Goal: Transaction & Acquisition: Purchase product/service

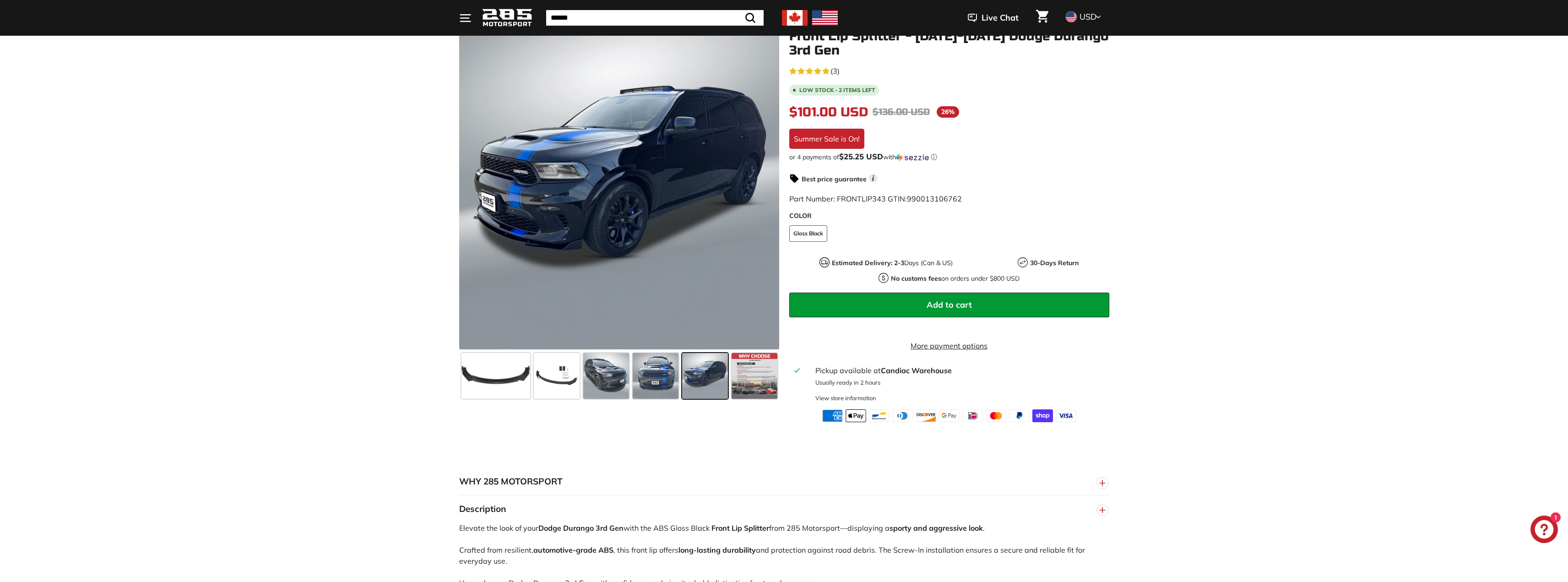
scroll to position [138, 0]
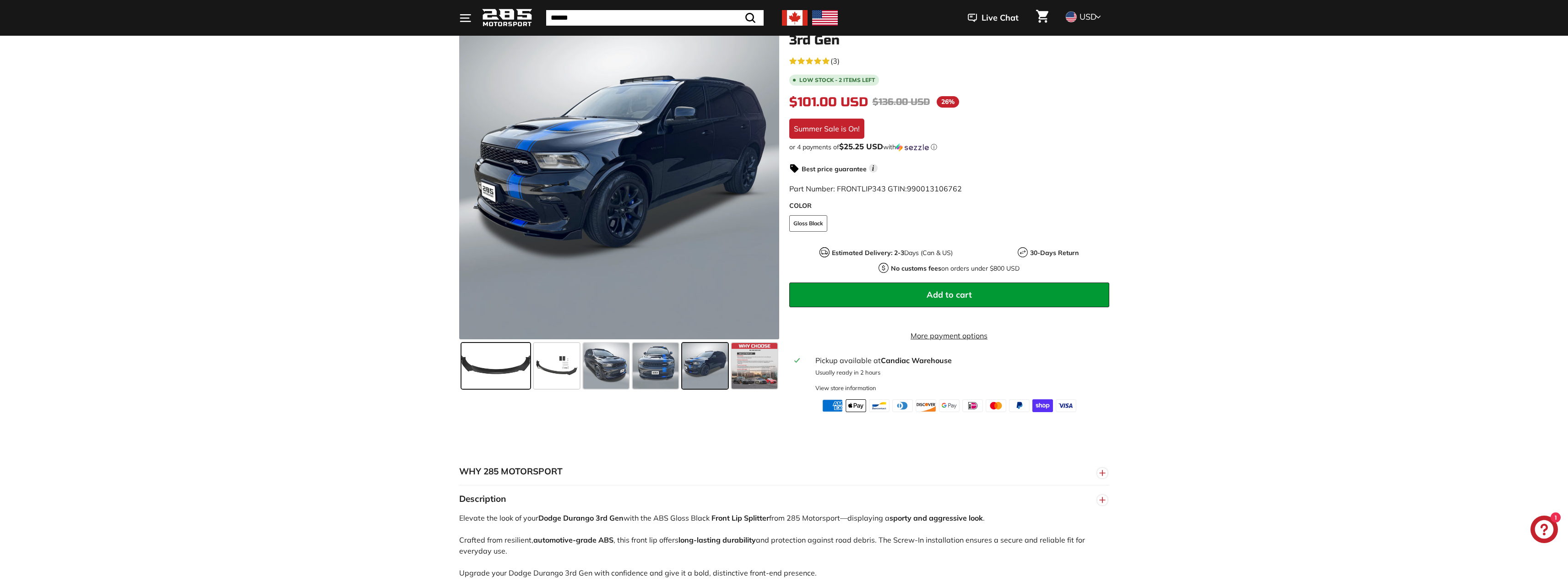
click at [512, 365] on span at bounding box center [495, 365] width 69 height 46
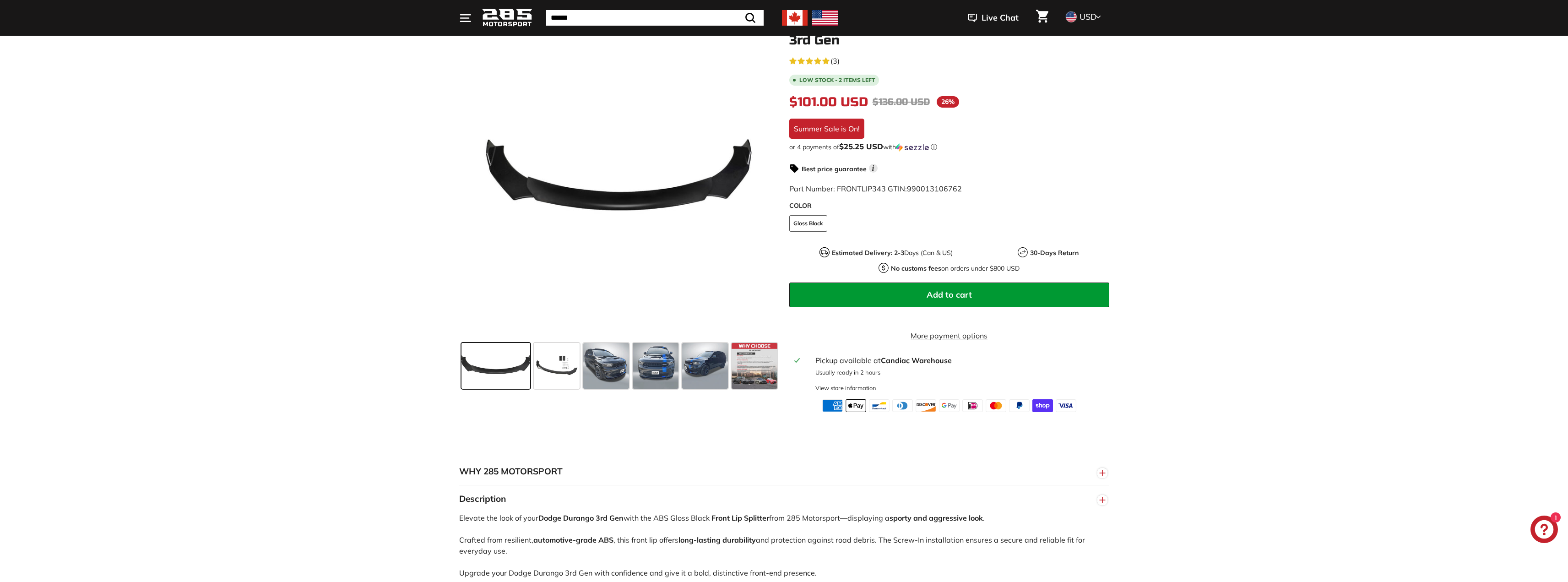
scroll to position [0, 0]
click at [566, 373] on span at bounding box center [544, 365] width 69 height 46
click at [608, 370] on span at bounding box center [604, 365] width 46 height 46
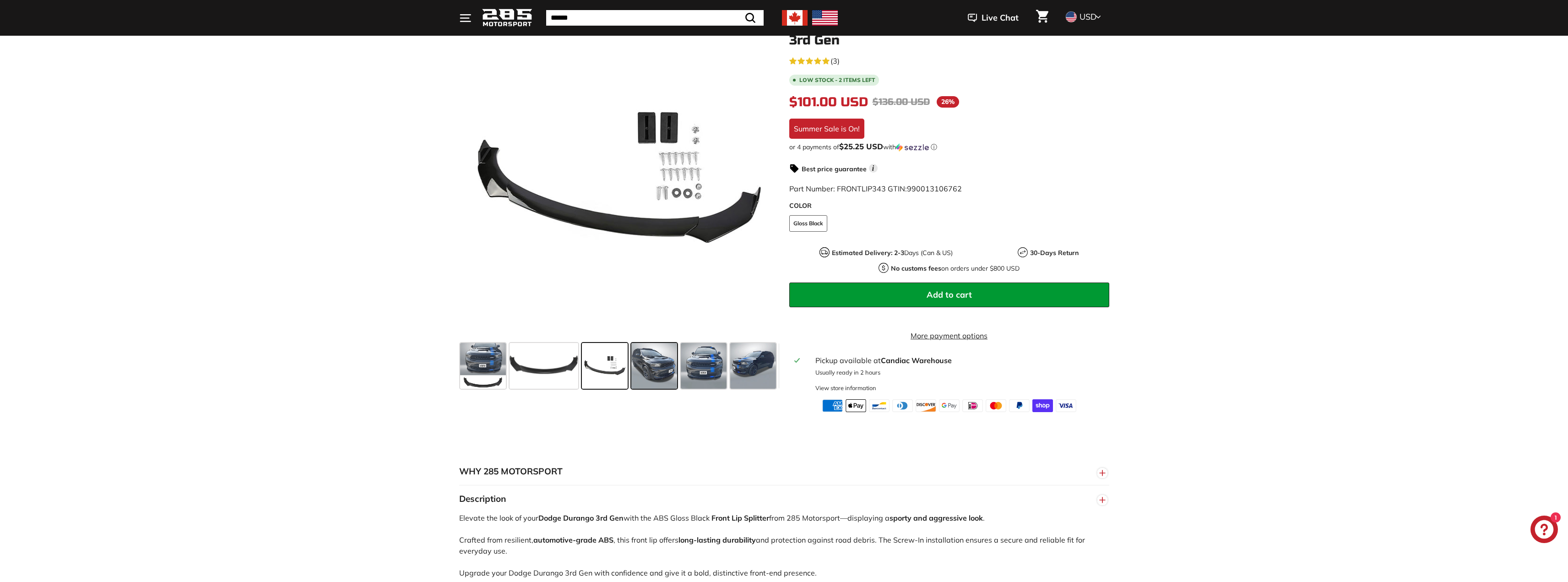
click at [654, 370] on span at bounding box center [654, 365] width 46 height 46
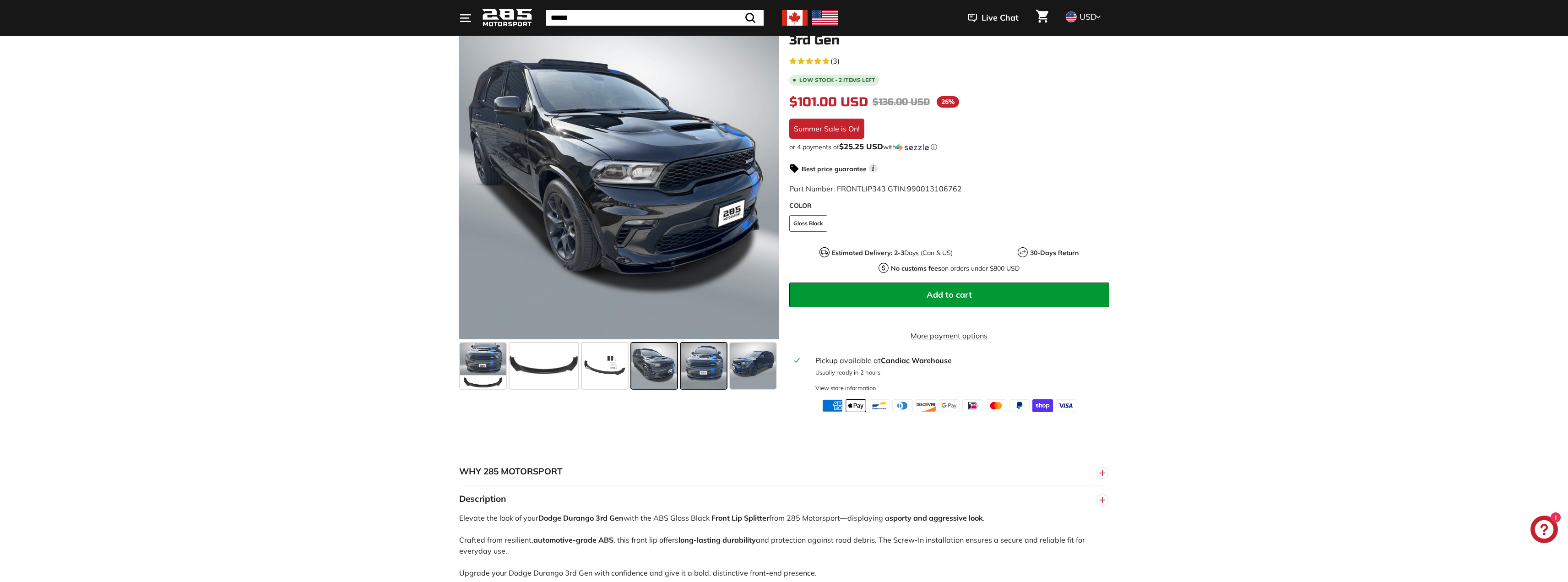
click at [702, 374] on span at bounding box center [703, 365] width 46 height 46
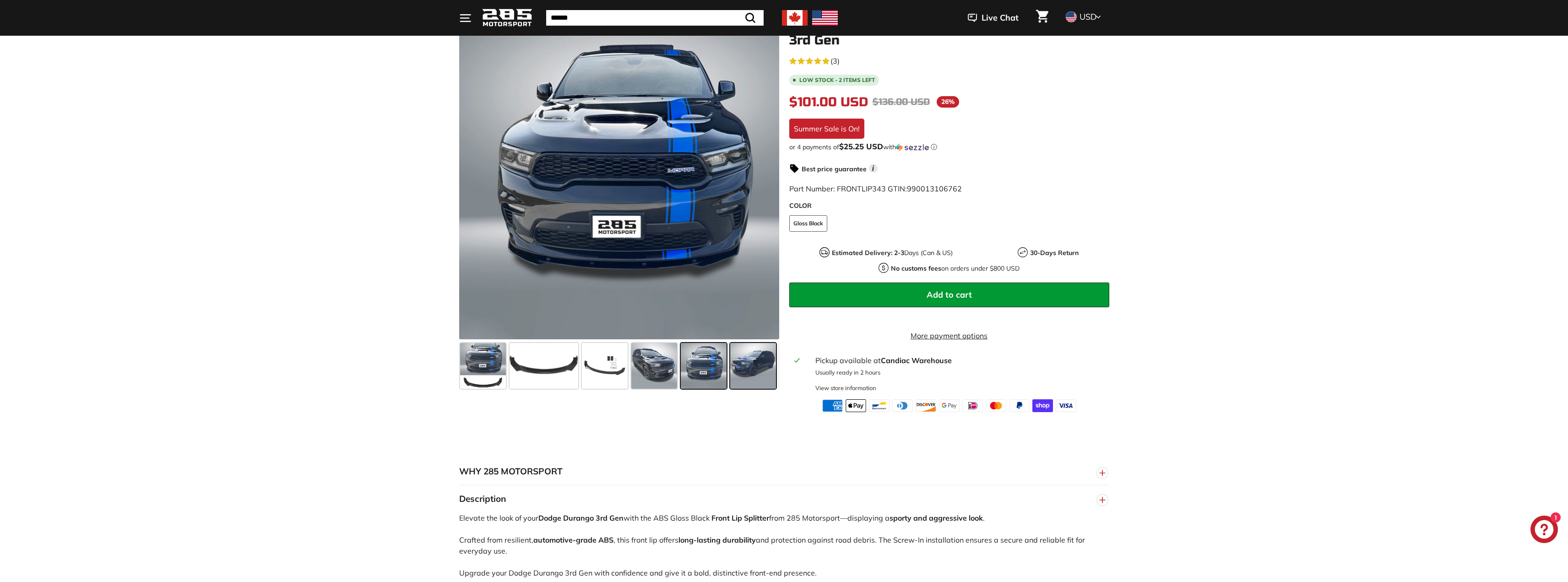
click at [748, 368] on span at bounding box center [753, 365] width 46 height 46
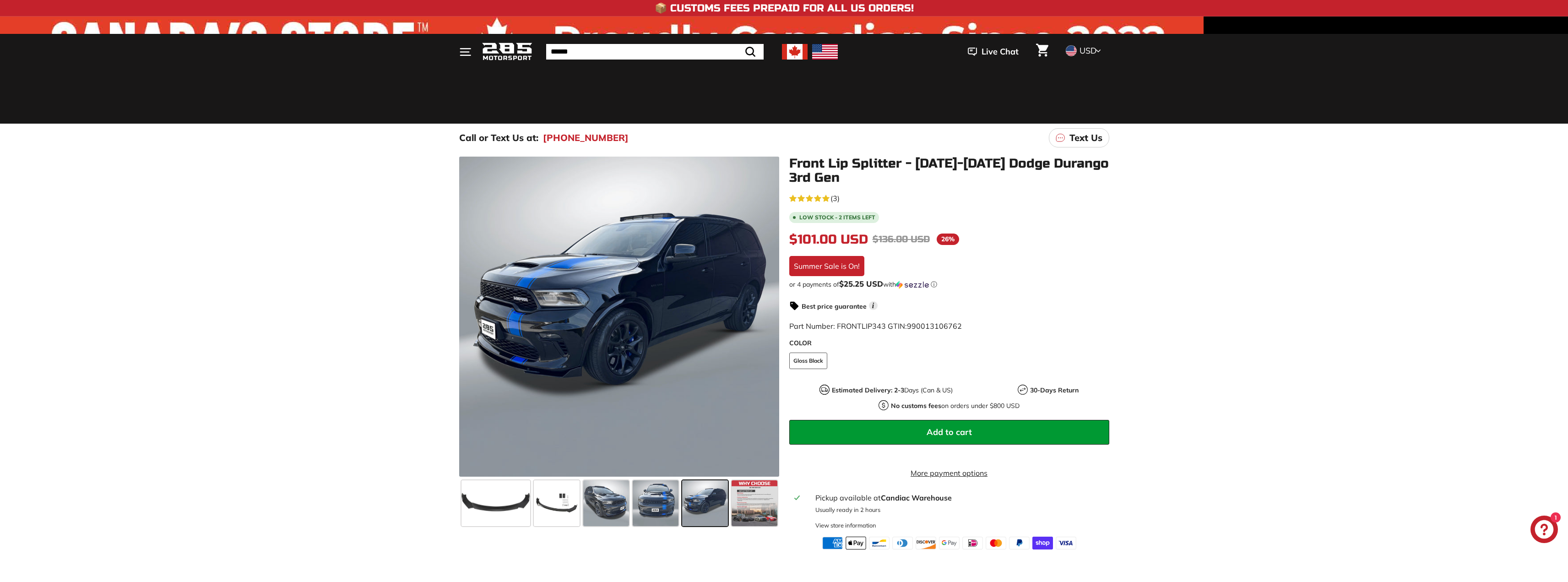
scroll to position [46, 0]
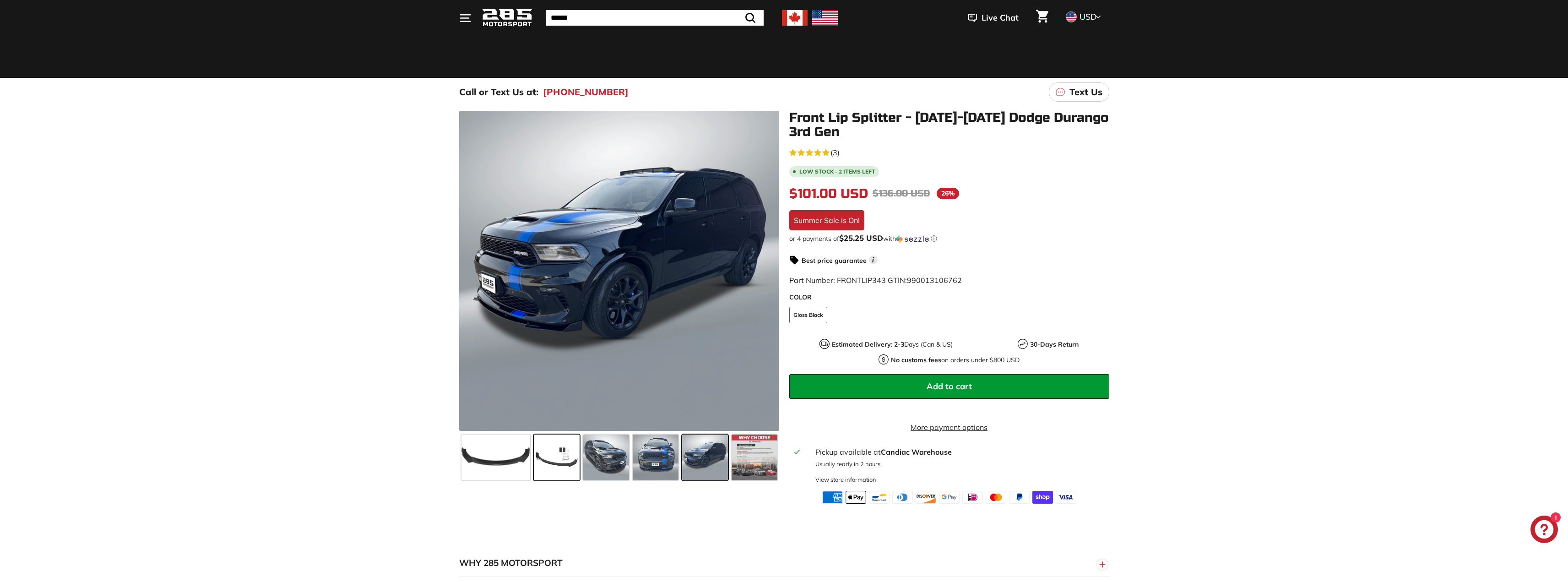
click at [542, 463] on span at bounding box center [556, 457] width 46 height 46
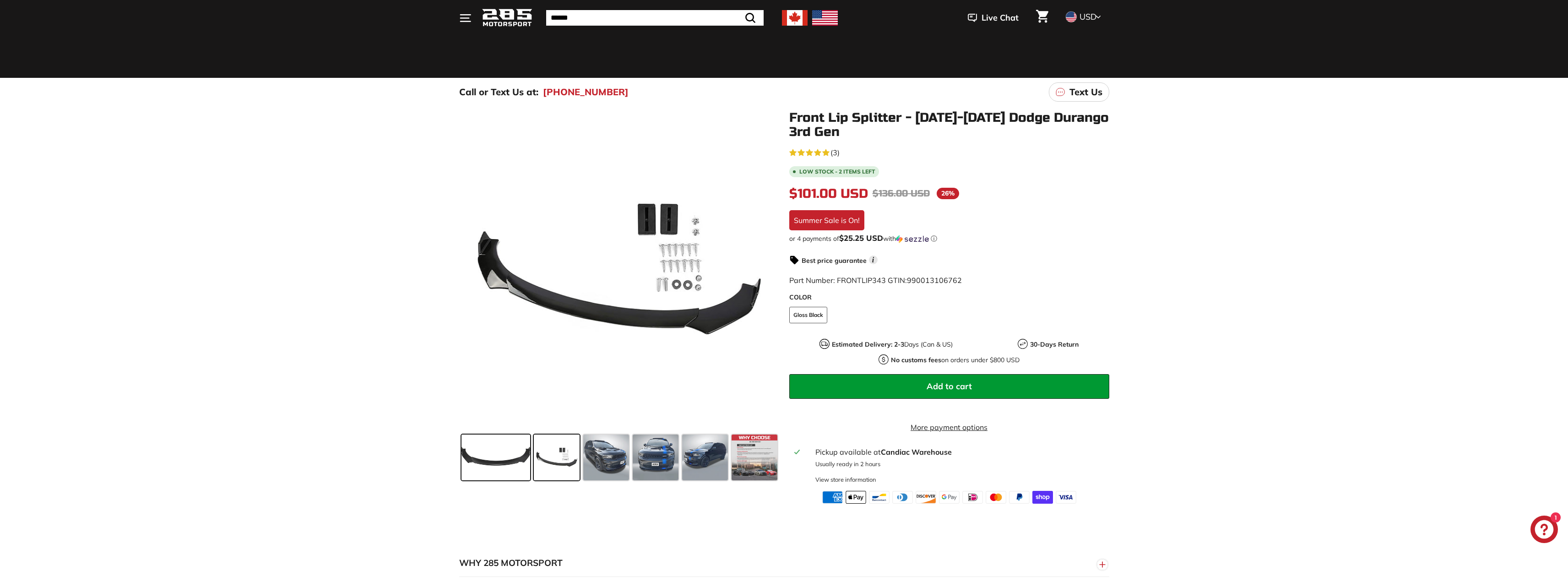
click at [505, 461] on span at bounding box center [495, 457] width 69 height 46
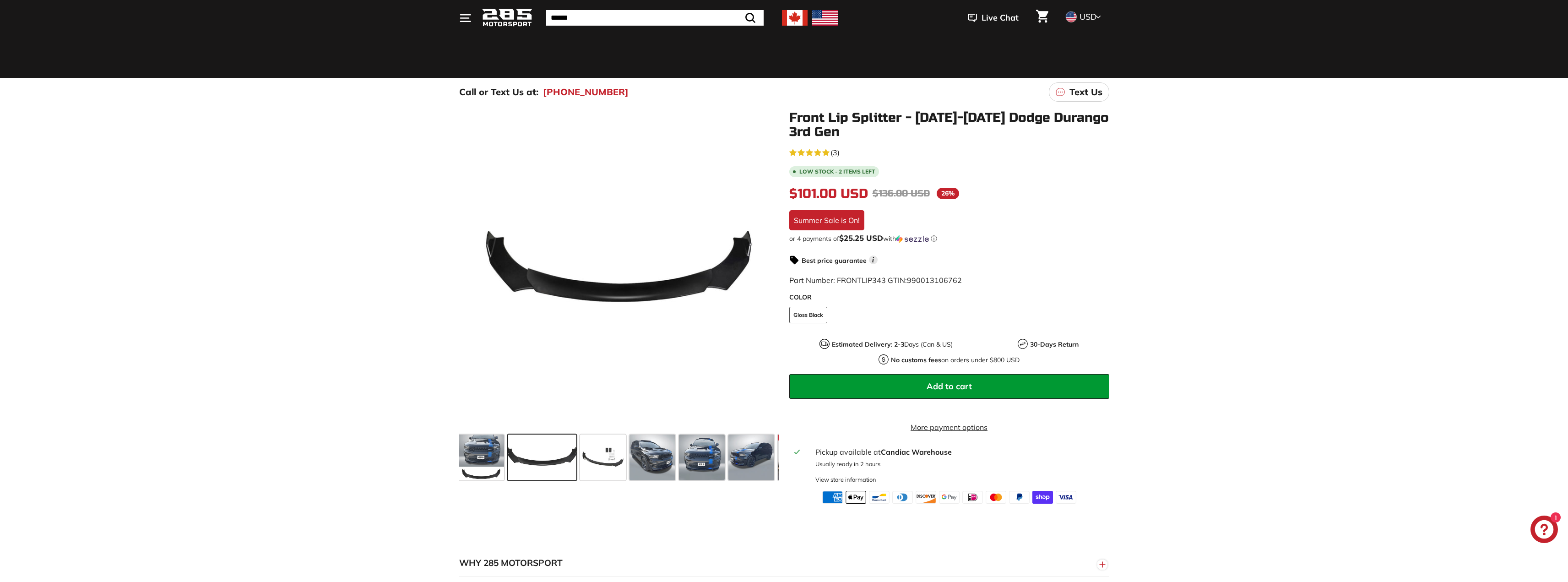
scroll to position [0, 0]
click at [671, 460] on span at bounding box center [654, 457] width 46 height 46
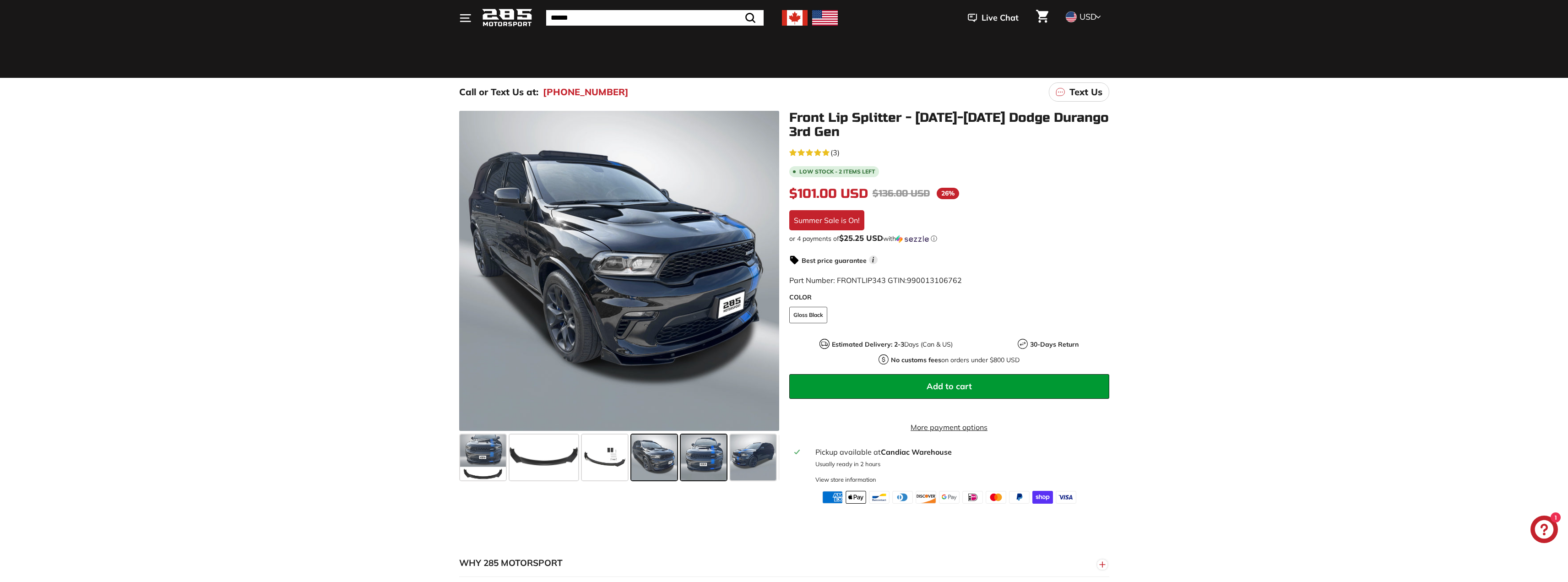
click at [707, 474] on span at bounding box center [703, 457] width 46 height 46
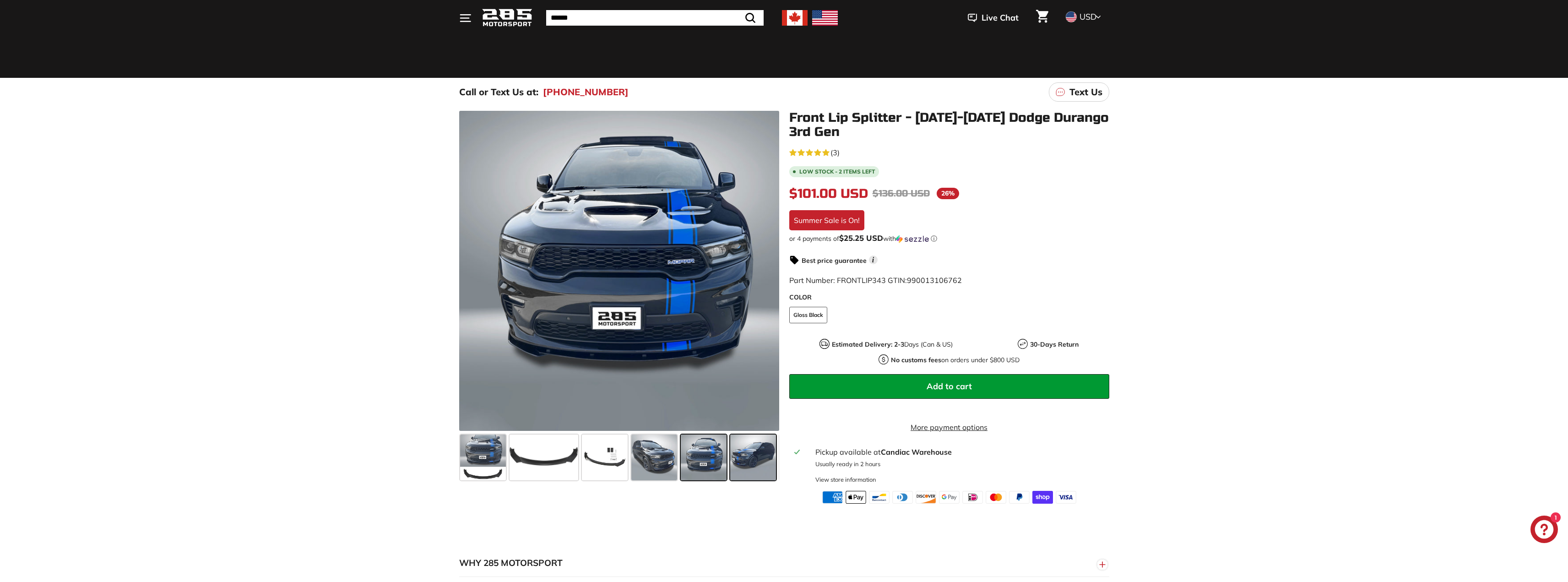
click at [746, 468] on span at bounding box center [753, 457] width 46 height 46
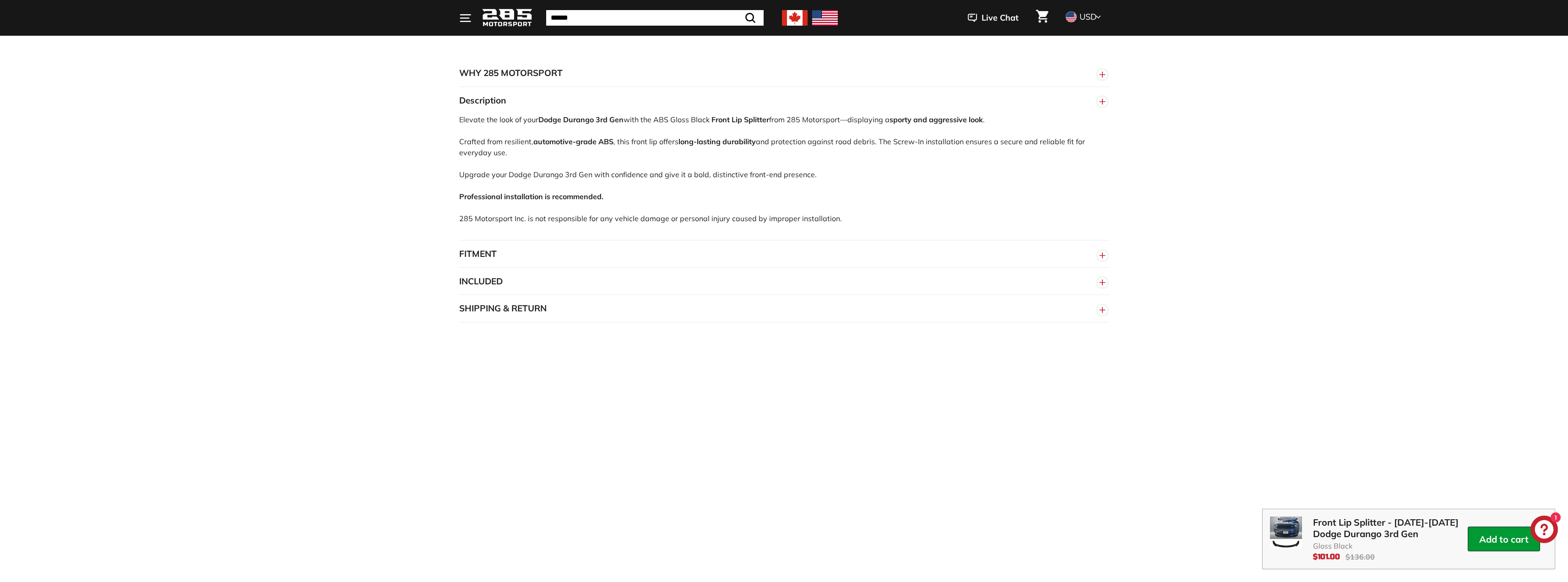
scroll to position [503, 0]
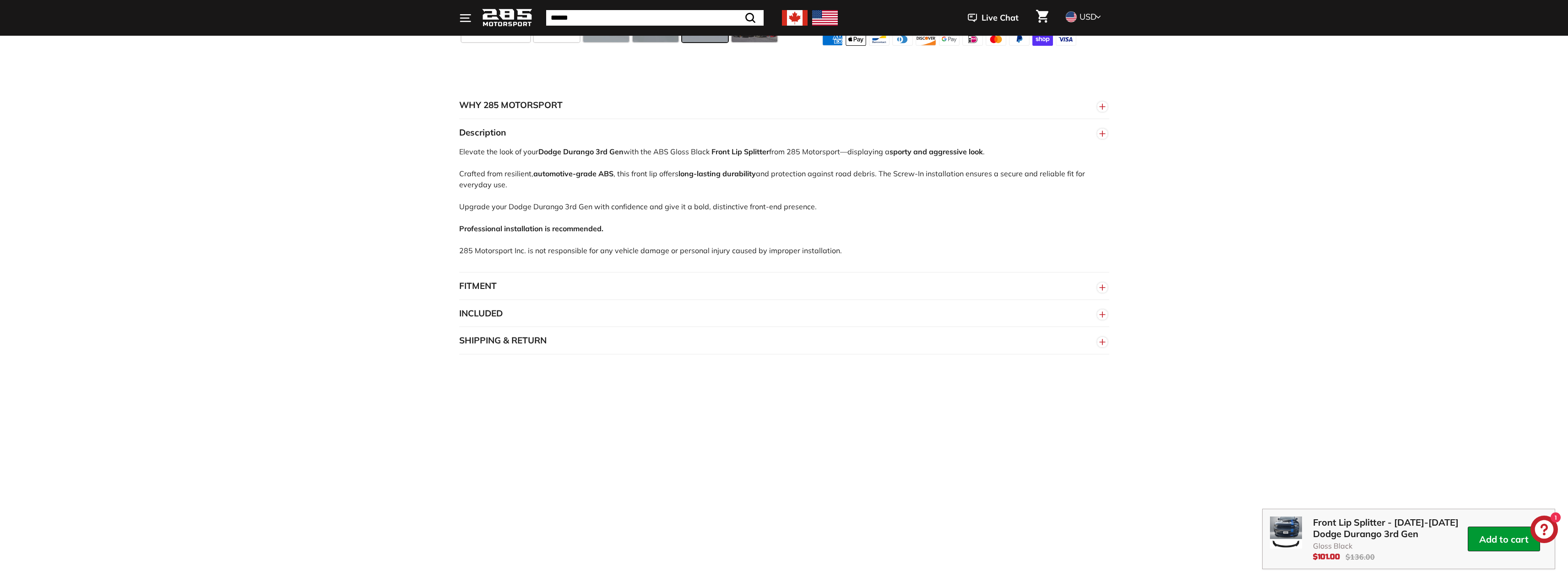
click at [1107, 141] on icon "button" at bounding box center [1102, 133] width 14 height 16
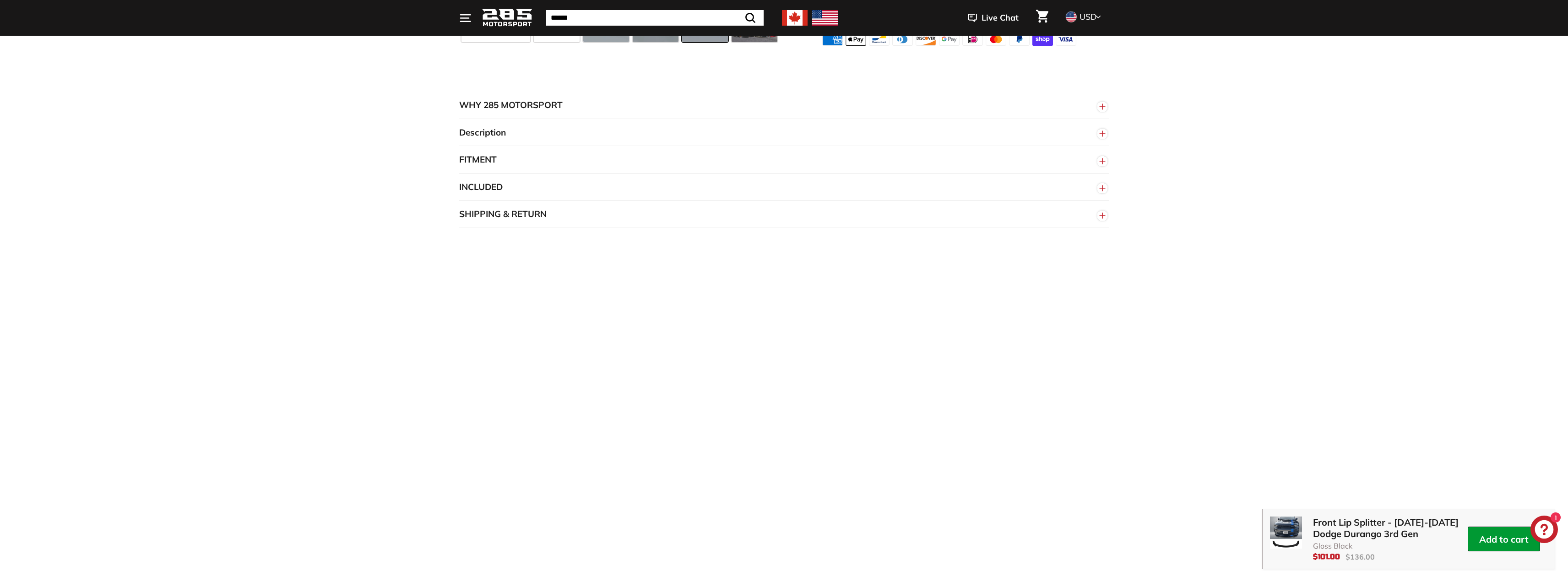
click at [1107, 141] on icon "button" at bounding box center [1102, 133] width 14 height 16
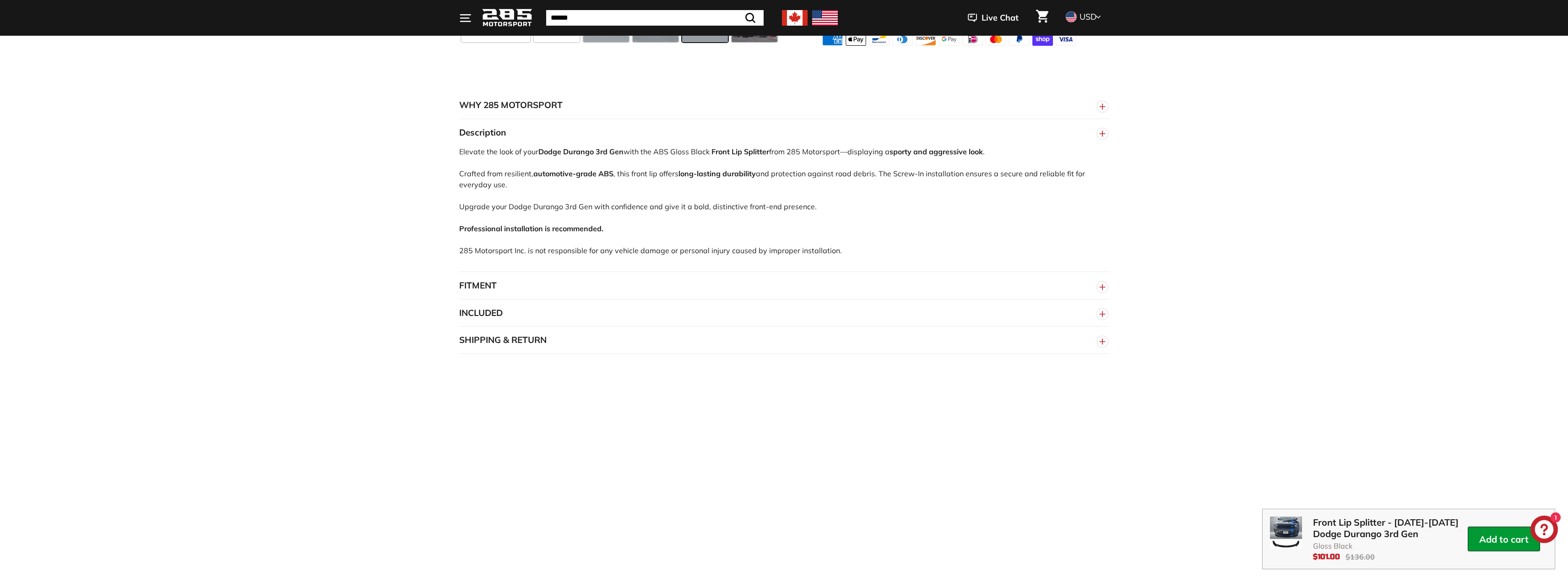
click at [1105, 287] on line "button" at bounding box center [1102, 287] width 5 height 0
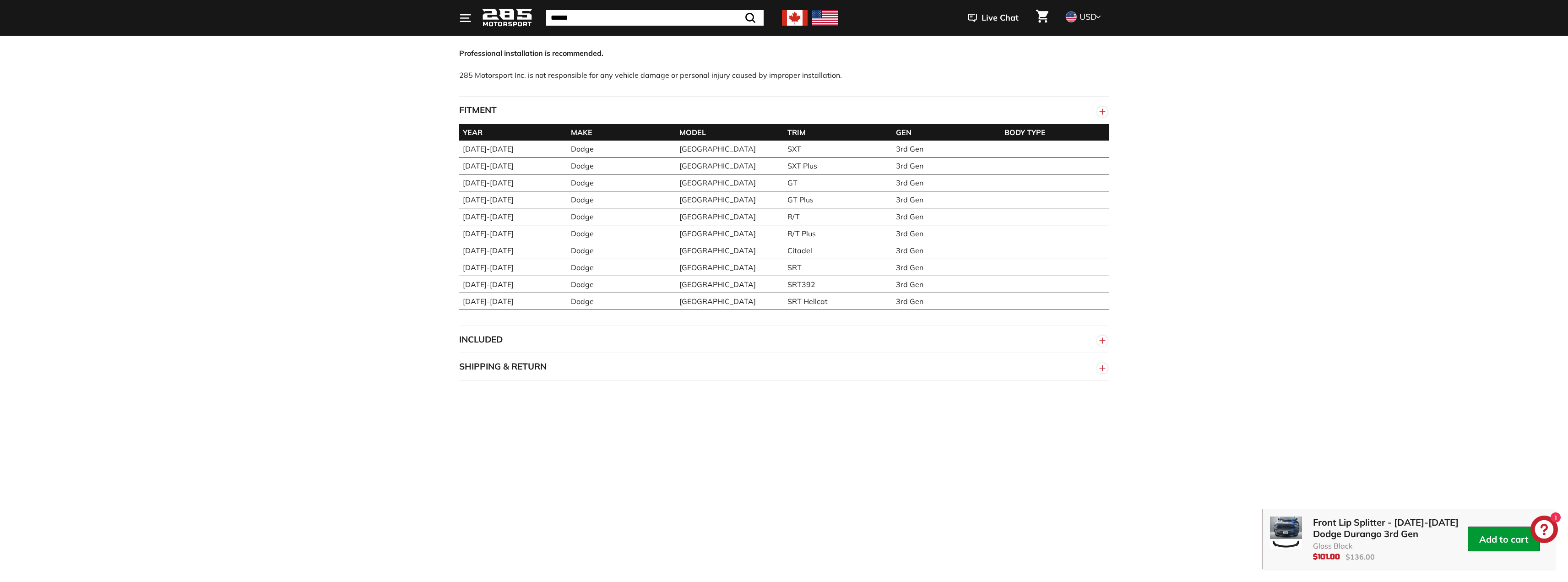
scroll to position [687, 0]
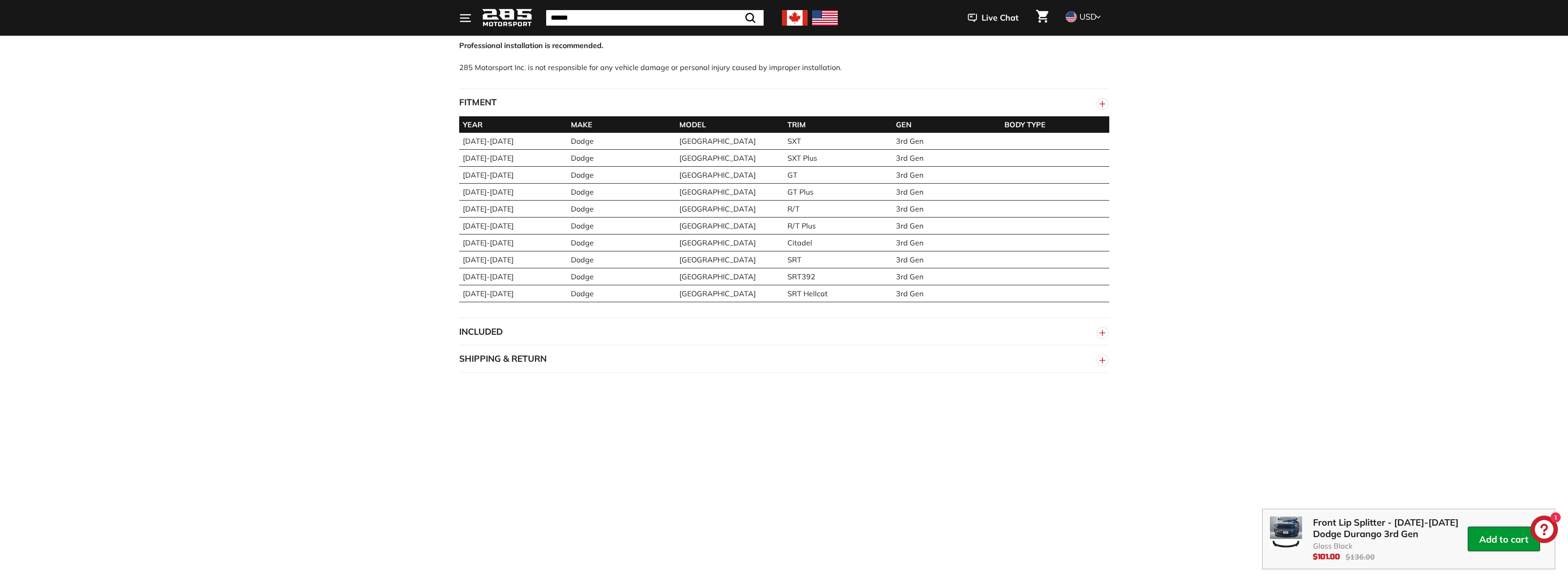
click at [1102, 335] on line "button" at bounding box center [1102, 332] width 0 height 5
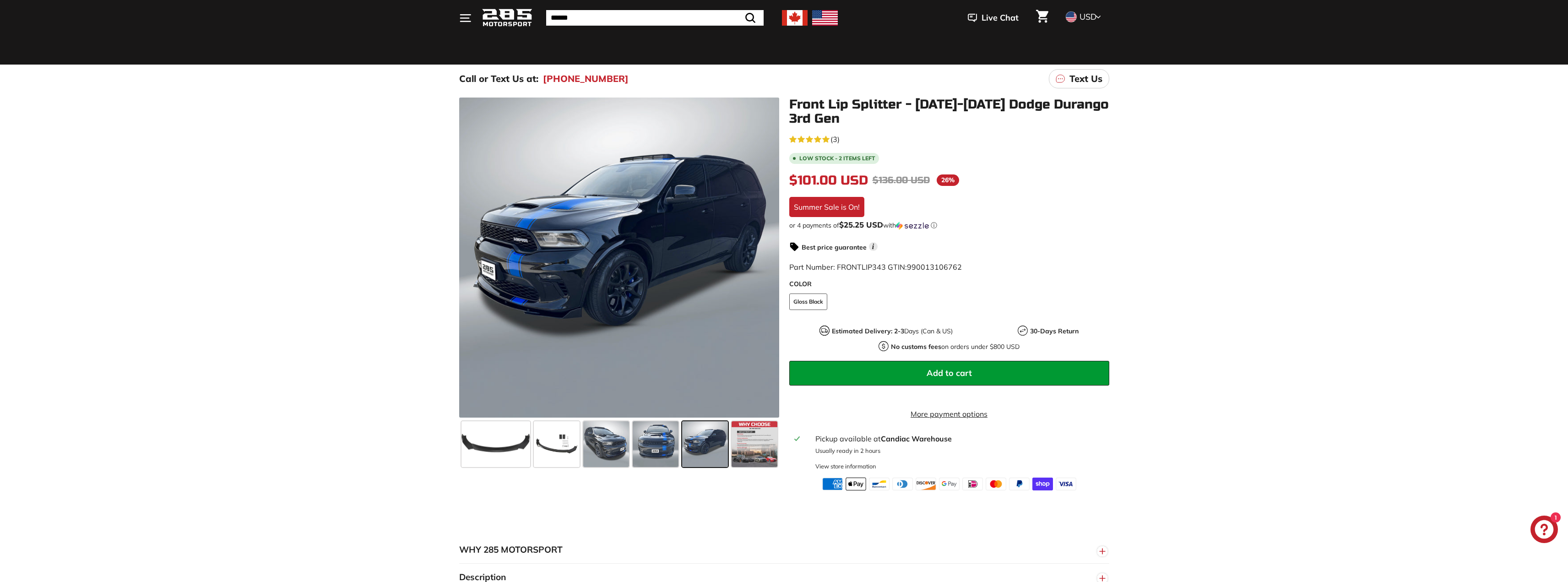
scroll to position [46, 0]
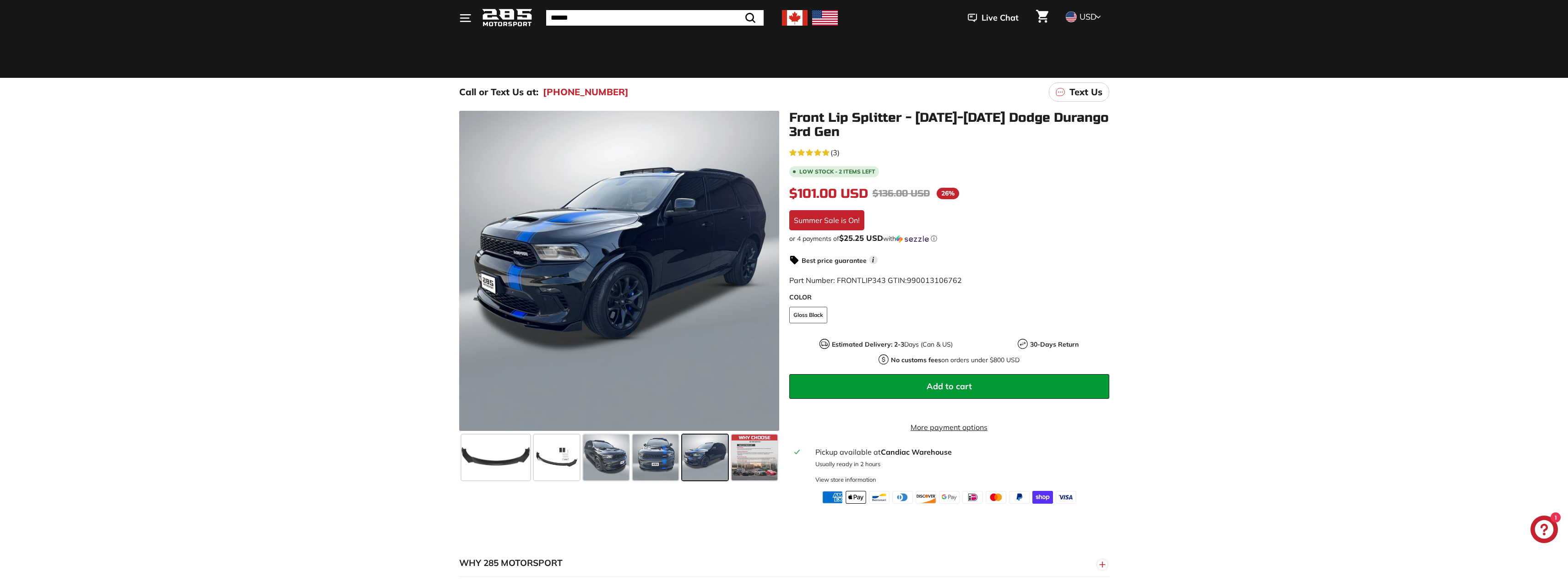
click at [802, 298] on label "COLOR" at bounding box center [950, 298] width 320 height 10
